Goal: Task Accomplishment & Management: Manage account settings

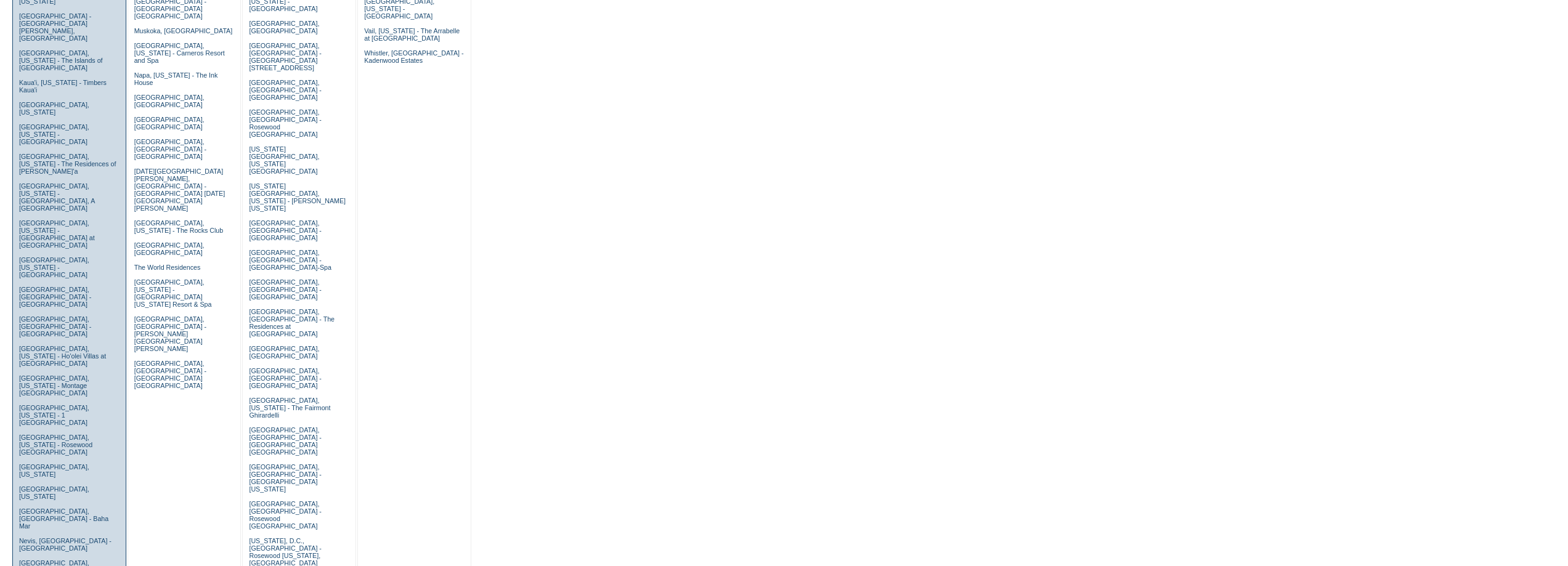
scroll to position [493, 0]
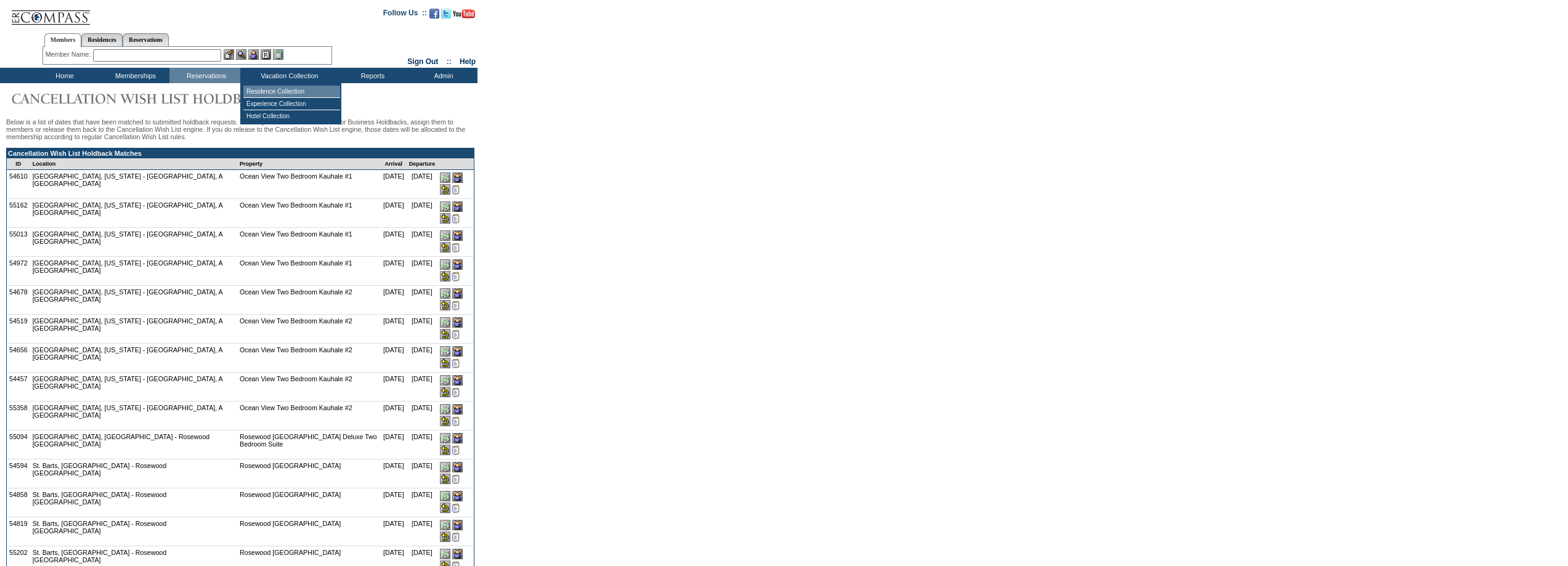
click at [280, 93] on td "Residence Collection" at bounding box center [292, 92] width 97 height 13
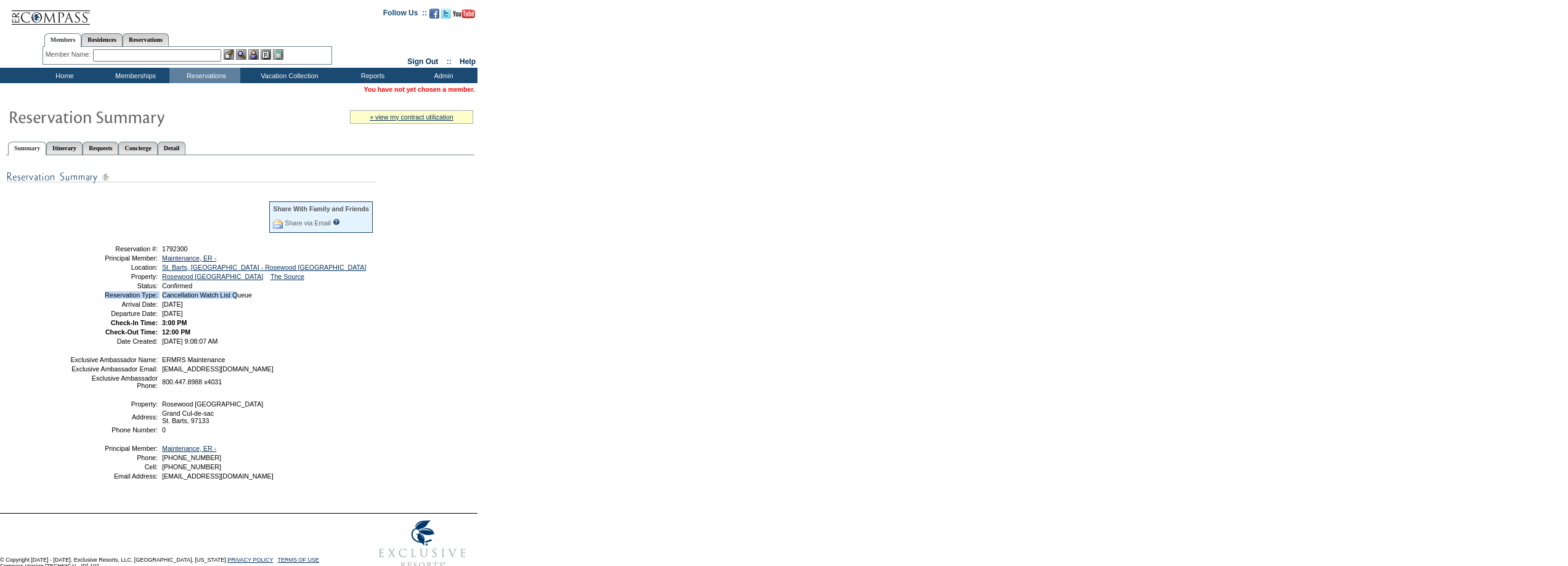
drag, startPoint x: 270, startPoint y: 293, endPoint x: 245, endPoint y: 299, distance: 25.7
click at [245, 299] on tbody "Share With Family and Friends Share via Email Share Reservation Information Ple…" at bounding box center [221, 272] width 304 height 144
click at [268, 299] on td "Cancellation Watch List Queue" at bounding box center [267, 295] width 214 height 8
drag, startPoint x: 268, startPoint y: 301, endPoint x: 162, endPoint y: 301, distance: 106.0
click at [162, 299] on td "Cancellation Watch List Queue" at bounding box center [267, 295] width 214 height 8
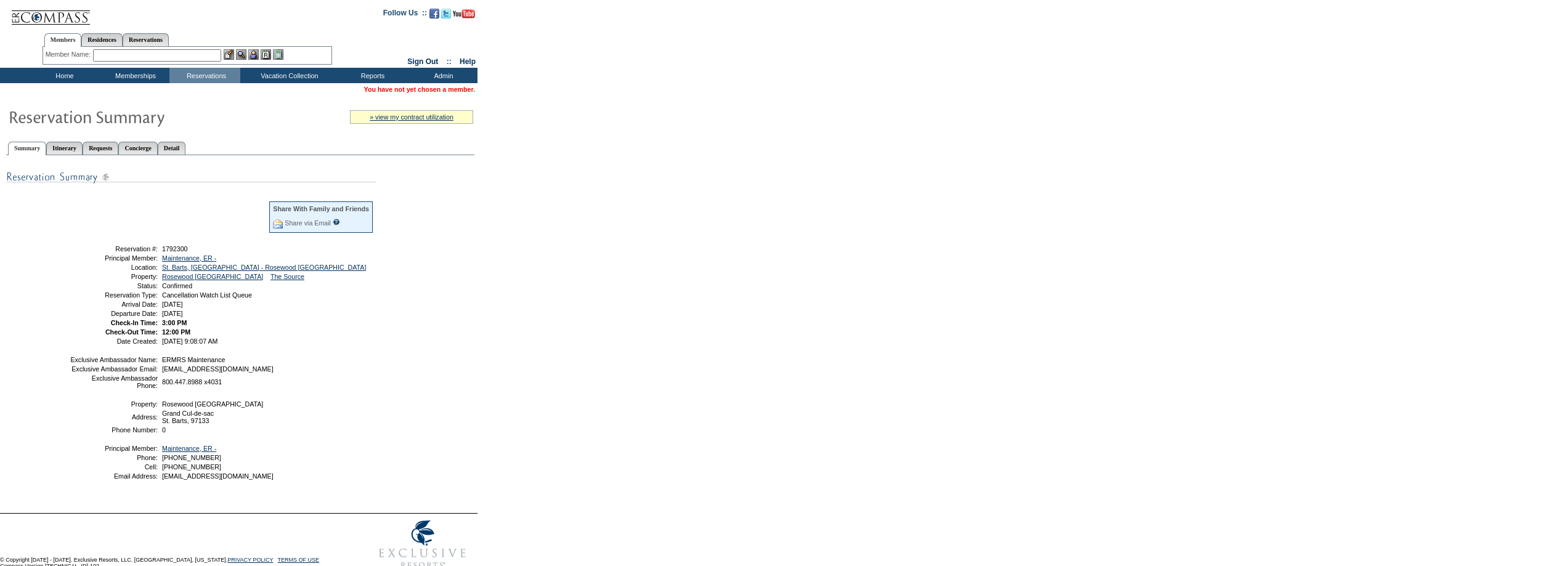
click at [408, 309] on div "Share With Family and Friends Share via Email Share Reservation Information Ple…" at bounding box center [240, 332] width 468 height 342
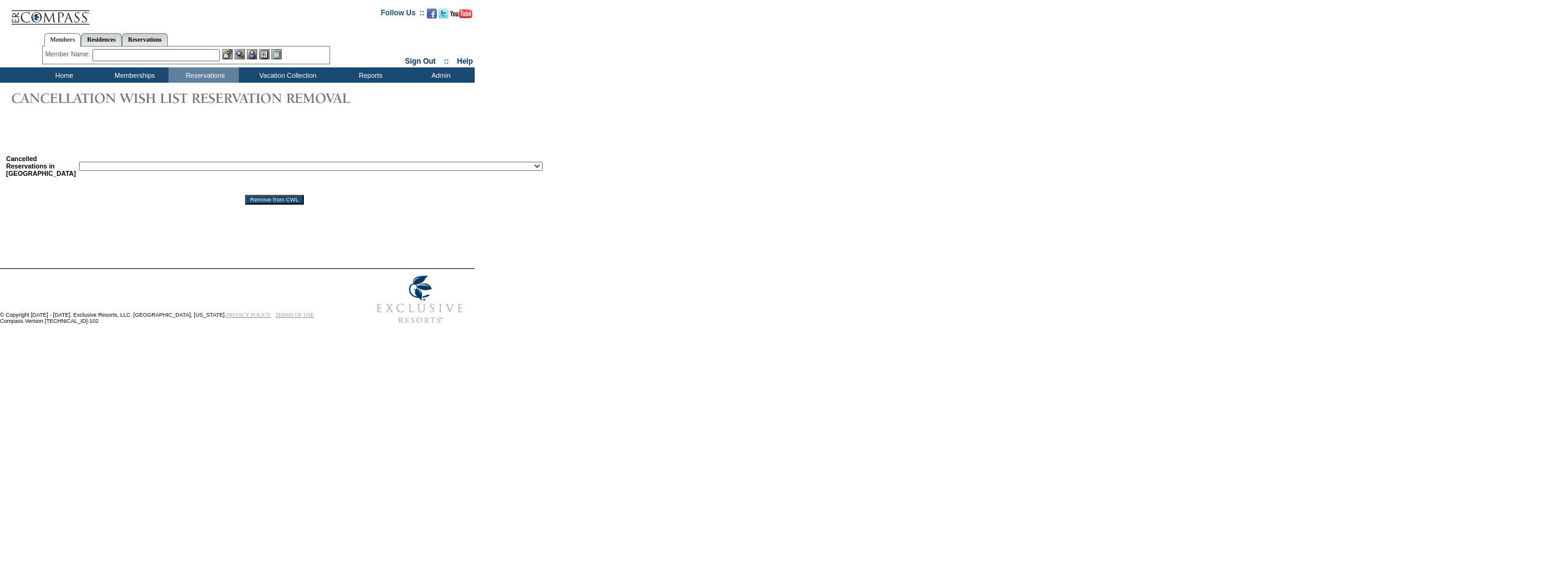
click at [231, 169] on select "Reservation ID: 1817610 ([GEOGRAPHIC_DATA], [US_STATE] - 1 [GEOGRAPHIC_DATA] : …" at bounding box center [311, 166] width 464 height 9
select select "1792300"
click at [79, 164] on select "Reservation ID: 1817610 (Miami Beach, Florida - 1 Hotel South Beach : 12/4/2025…" at bounding box center [311, 166] width 464 height 9
click at [247, 205] on input "Remove from CWL" at bounding box center [274, 200] width 58 height 10
click at [160, 42] on link "Reservations" at bounding box center [145, 39] width 46 height 13
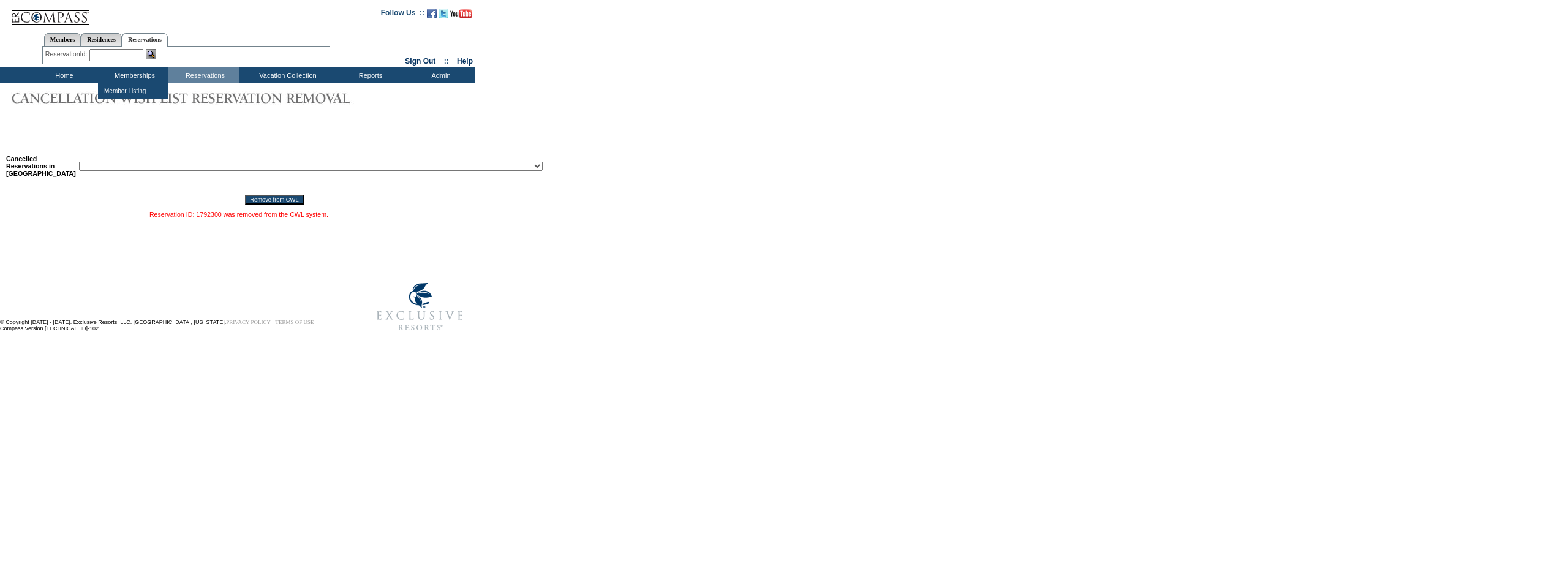
click at [128, 56] on input "text" at bounding box center [116, 55] width 54 height 12
paste input "1805677"
type input "1805677"
click at [245, 195] on input "Remove from CWL" at bounding box center [274, 200] width 58 height 10
click at [261, 89] on td "Residence Collection" at bounding box center [290, 92] width 96 height 12
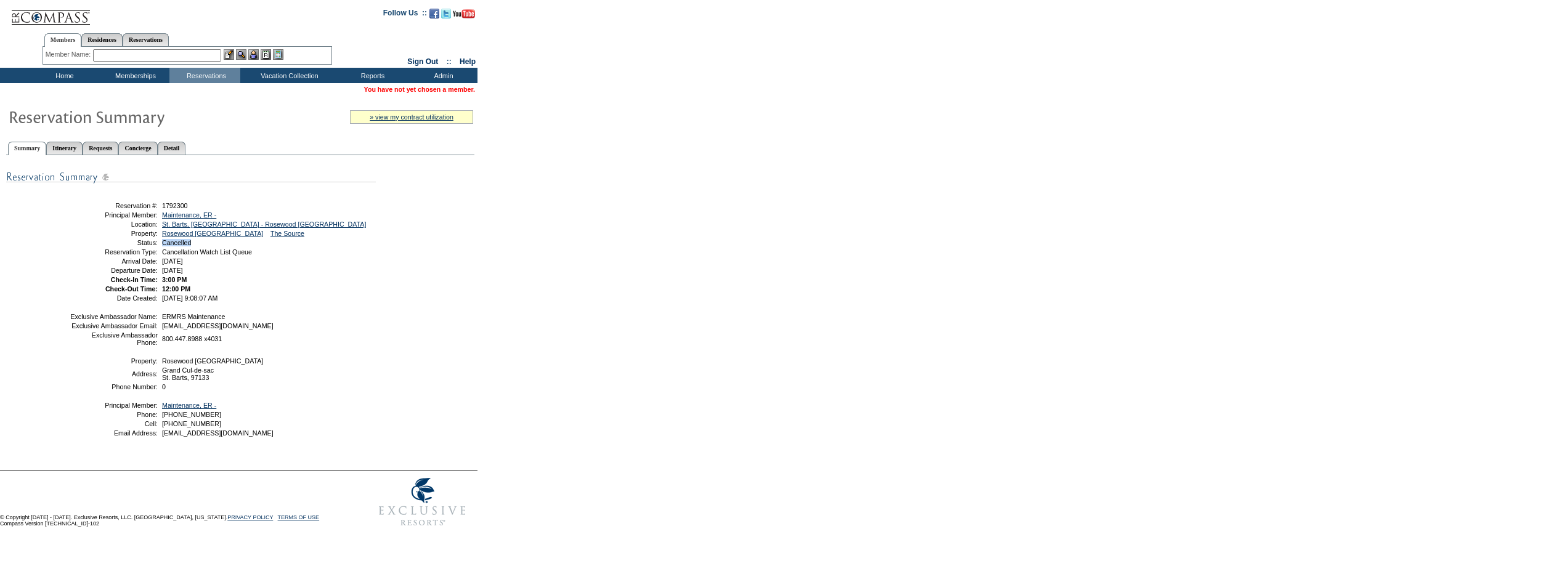
drag, startPoint x: 198, startPoint y: 248, endPoint x: 164, endPoint y: 249, distance: 34.0
click at [164, 246] on td "Cancelled" at bounding box center [267, 243] width 214 height 8
click at [472, 252] on div "Reservation #: 1792300 Principal Member: Maintenance, ER - Location: [GEOGRAPHI…" at bounding box center [240, 312] width 468 height 300
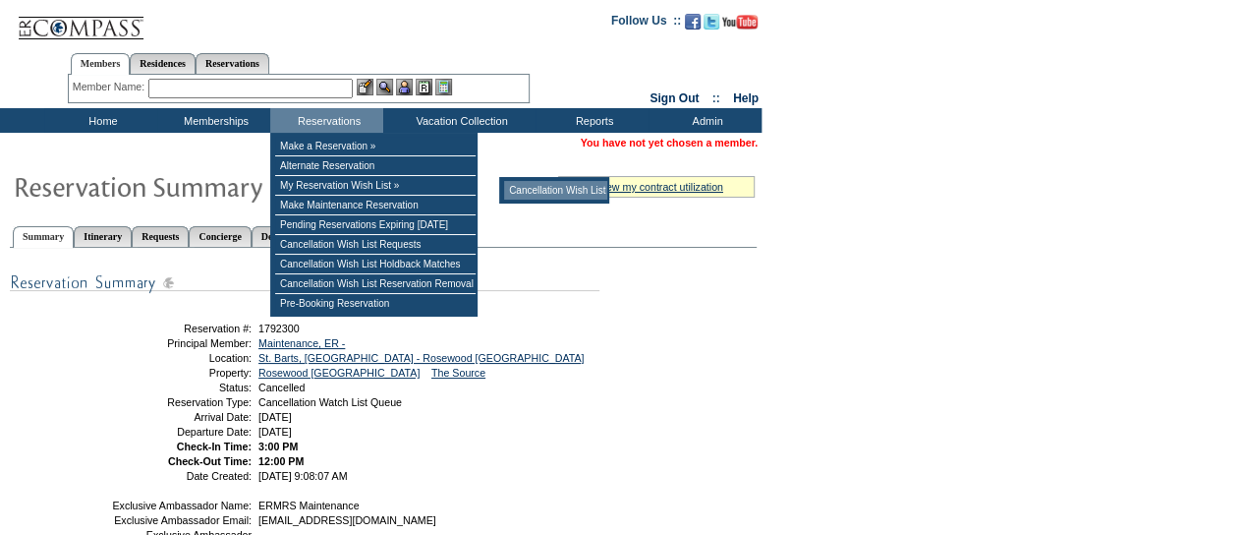
click at [579, 191] on td "Cancellation Wish List" at bounding box center [555, 190] width 103 height 19
